Goal: Information Seeking & Learning: Learn about a topic

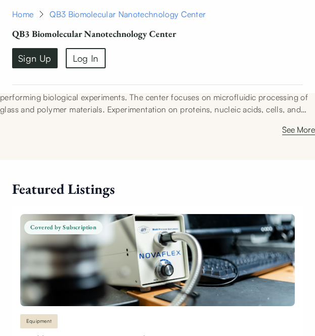
scroll to position [783, 0]
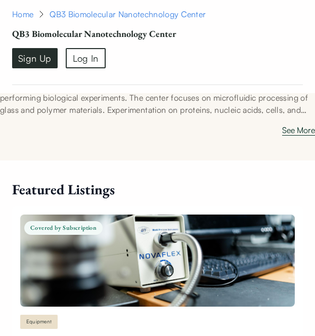
click at [288, 140] on button "See More" at bounding box center [298, 132] width 33 height 16
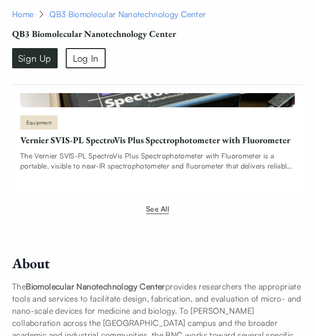
scroll to position [2507, 0]
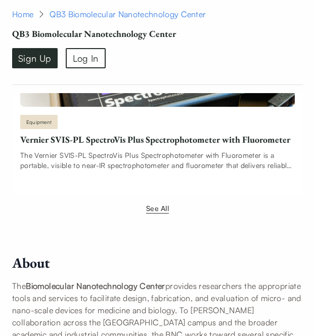
click at [157, 213] on button "See All" at bounding box center [157, 208] width 23 height 11
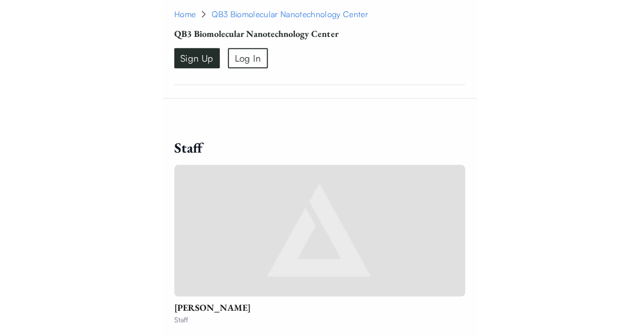
scroll to position [8101, 0]
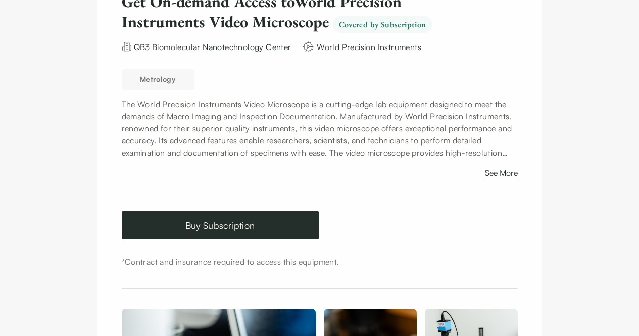
scroll to position [138, 0]
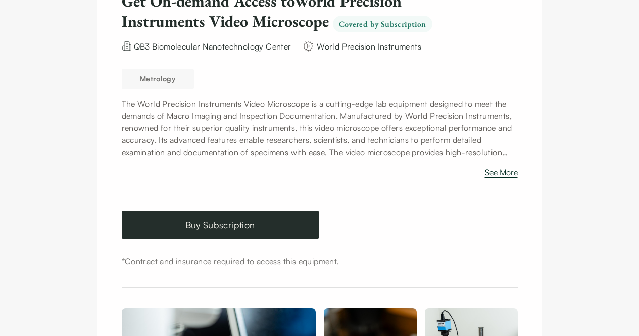
click at [314, 176] on button "See More" at bounding box center [501, 174] width 33 height 16
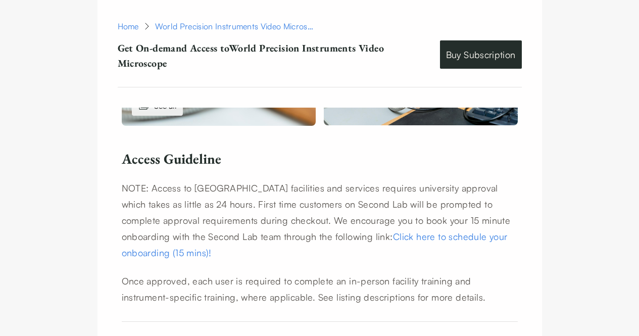
scroll to position [635, 0]
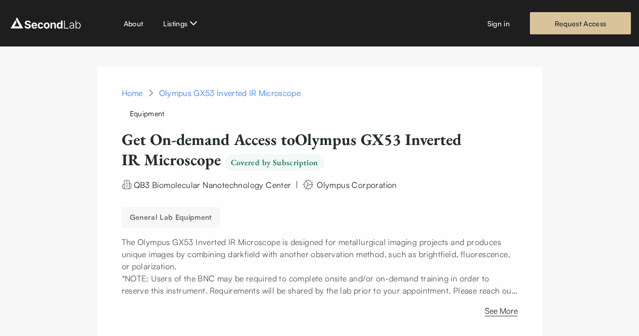
scroll to position [239, 0]
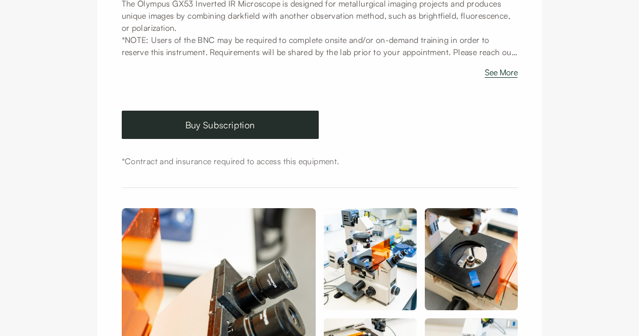
click at [314, 71] on button "See More" at bounding box center [501, 74] width 33 height 16
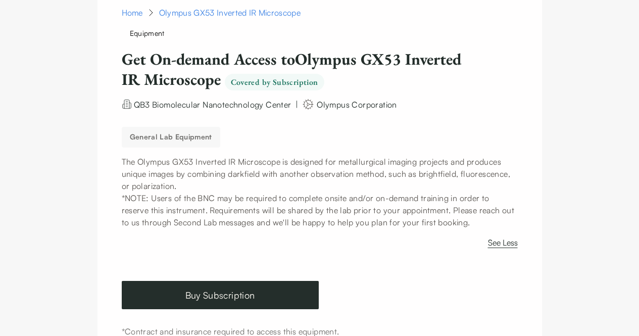
scroll to position [0, 0]
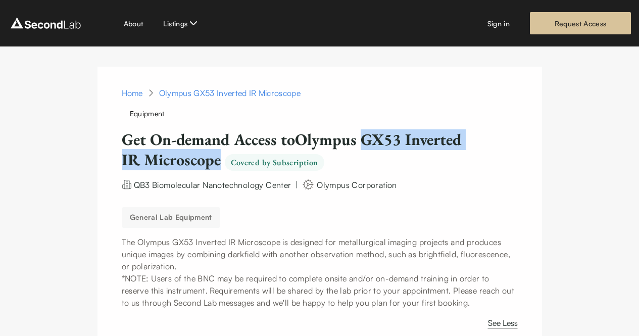
drag, startPoint x: 366, startPoint y: 136, endPoint x: 220, endPoint y: 158, distance: 147.7
click at [220, 158] on h1 "Get On-demand Access to Olympus GX53 Inverted IR Microscope Covered by Subscrip…" at bounding box center [294, 149] width 344 height 41
copy h1 "GX53 Inverted IR Microscope"
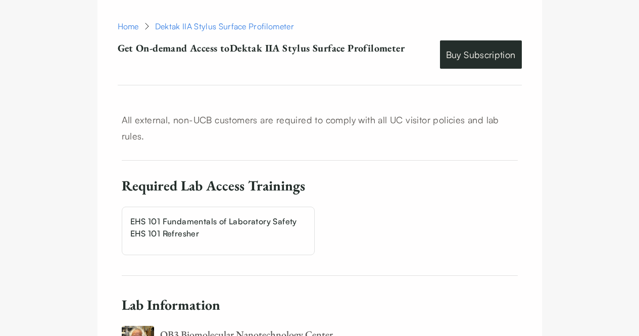
scroll to position [792, 0]
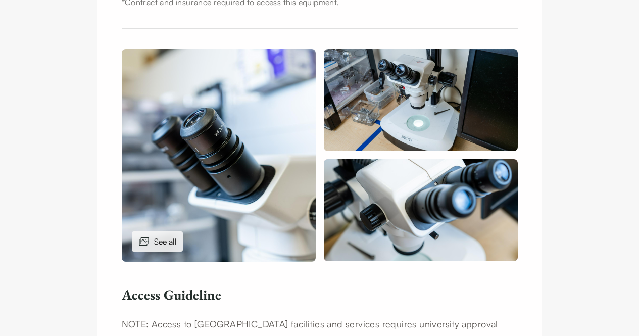
scroll to position [398, 0]
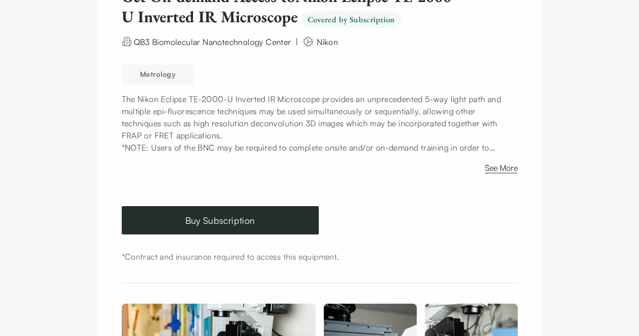
scroll to position [147, 0]
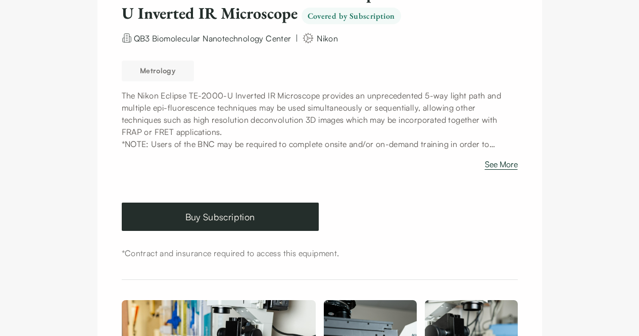
click at [314, 161] on button "See More" at bounding box center [501, 166] width 33 height 16
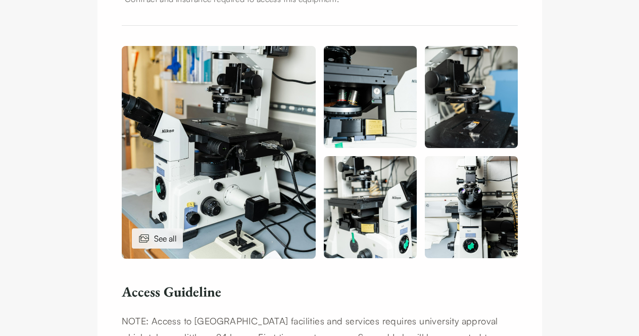
scroll to position [378, 0]
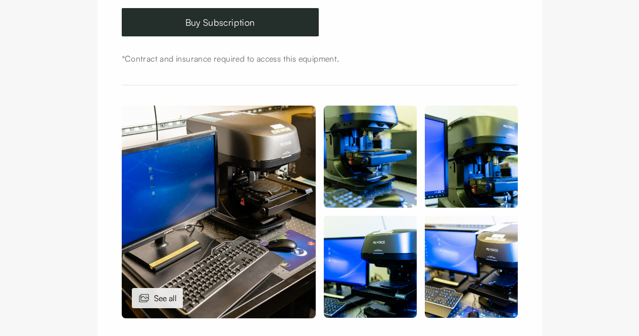
scroll to position [344, 0]
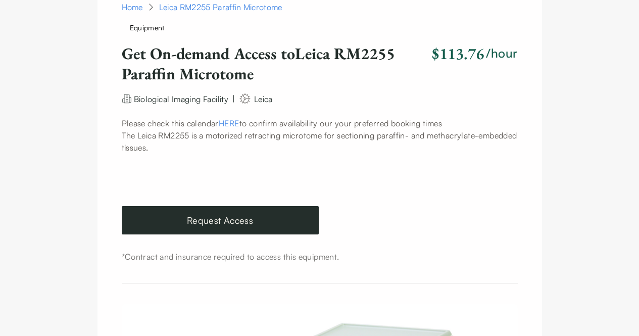
scroll to position [68, 0]
